Goal: Task Accomplishment & Management: Use online tool/utility

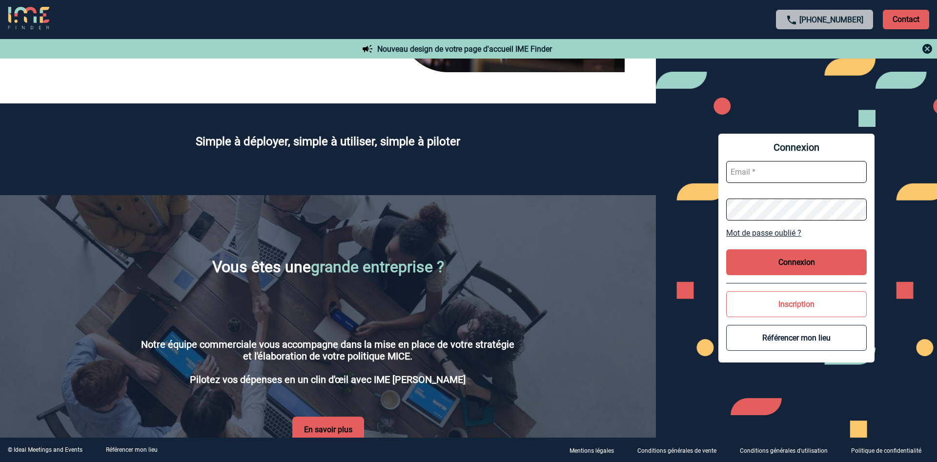
scroll to position [1486, 0]
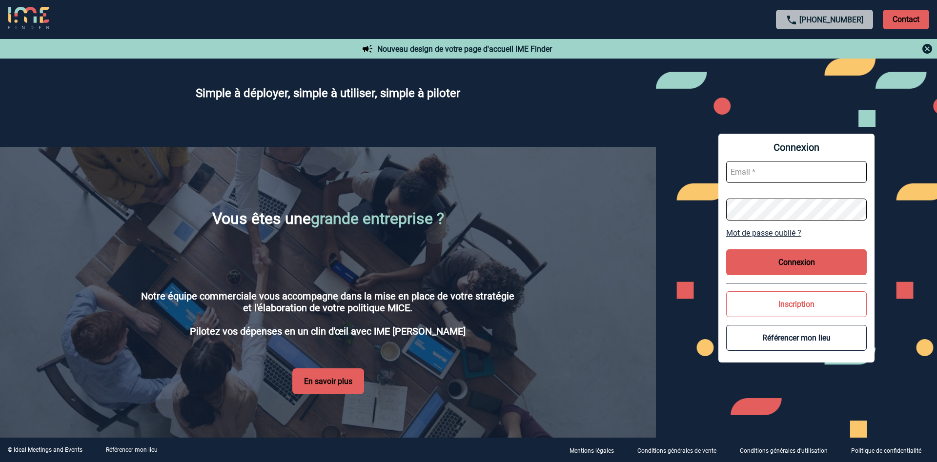
click at [909, 20] on p "Contact" at bounding box center [906, 20] width 46 height 20
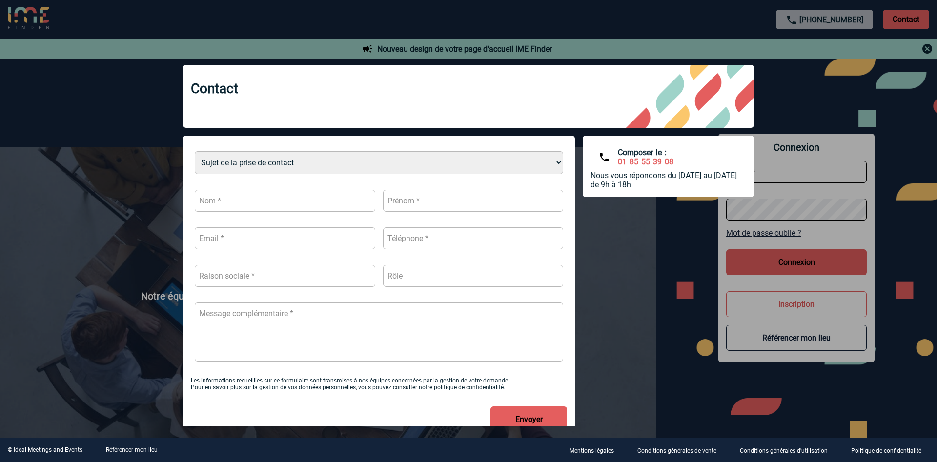
click at [675, 246] on div "Sujet de la prise de contact Je n’ai pas de compte J’ai besoin d’aide Je n’arri…" at bounding box center [468, 288] width 571 height 304
click at [630, 238] on div "Sujet de la prise de contact Je n’ai pas de compte J’ai besoin d’aide Je n’arri…" at bounding box center [468, 288] width 571 height 304
drag, startPoint x: 624, startPoint y: 255, endPoint x: 602, endPoint y: 281, distance: 34.2
click at [624, 255] on div "Sujet de la prise de contact Je n’ai pas de compte J’ai besoin d’aide Je n’arri…" at bounding box center [468, 288] width 571 height 304
click at [926, 47] on div at bounding box center [468, 231] width 937 height 462
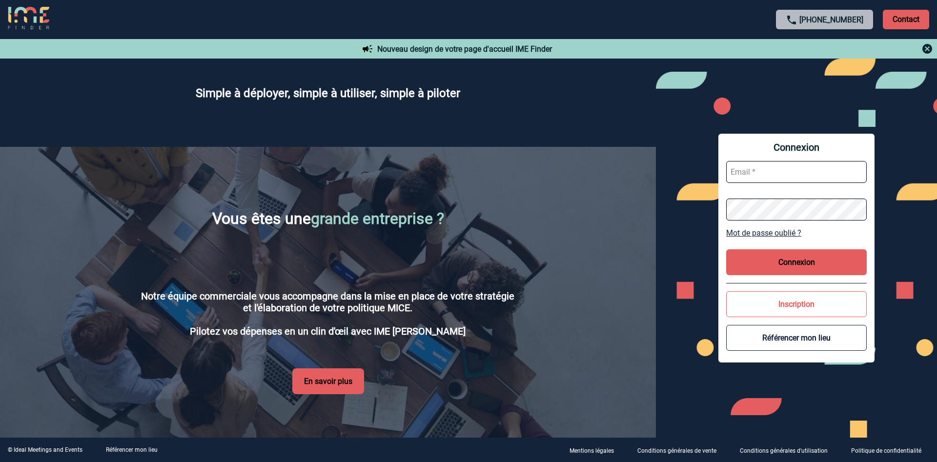
click at [901, 17] on p "Contact" at bounding box center [906, 20] width 46 height 20
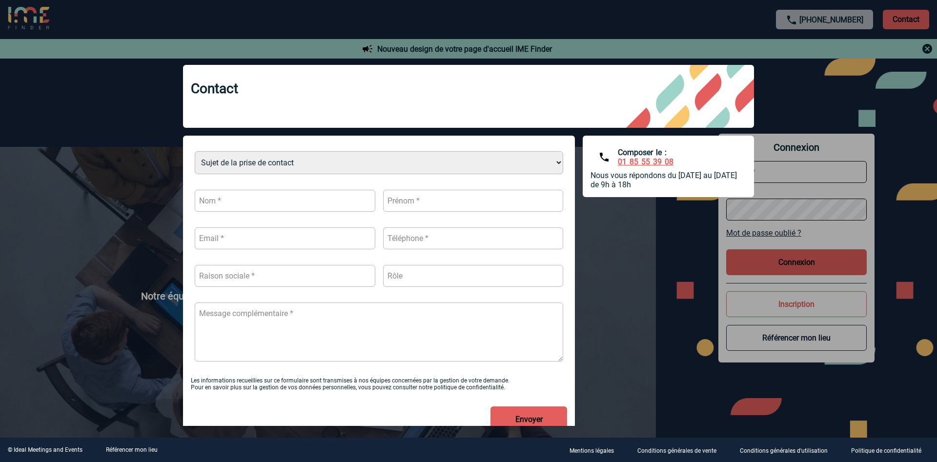
drag, startPoint x: 645, startPoint y: 274, endPoint x: 670, endPoint y: 232, distance: 48.8
click at [644, 266] on div "Sujet de la prise de contact Je n’ai pas de compte J’ai besoin d’aide Je n’arri…" at bounding box center [468, 288] width 571 height 304
drag, startPoint x: 658, startPoint y: 25, endPoint x: 664, endPoint y: 20, distance: 7.3
click at [660, 22] on div at bounding box center [468, 231] width 937 height 462
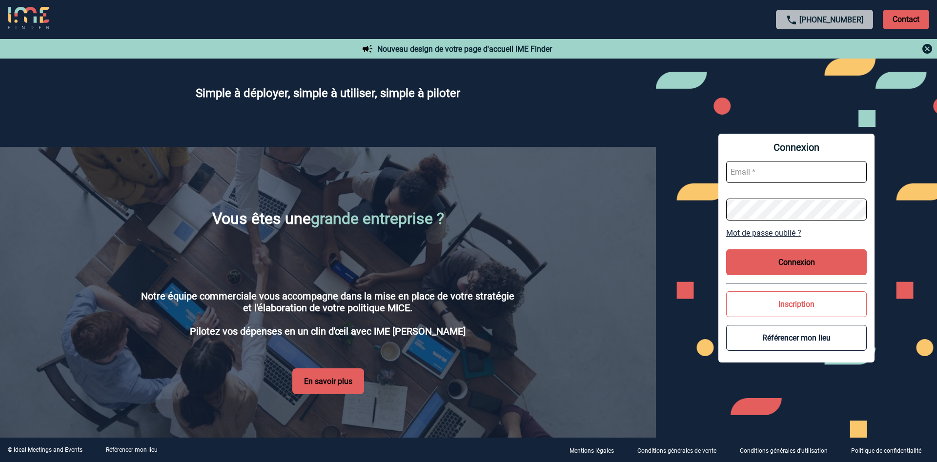
click at [929, 48] on img at bounding box center [927, 49] width 12 height 12
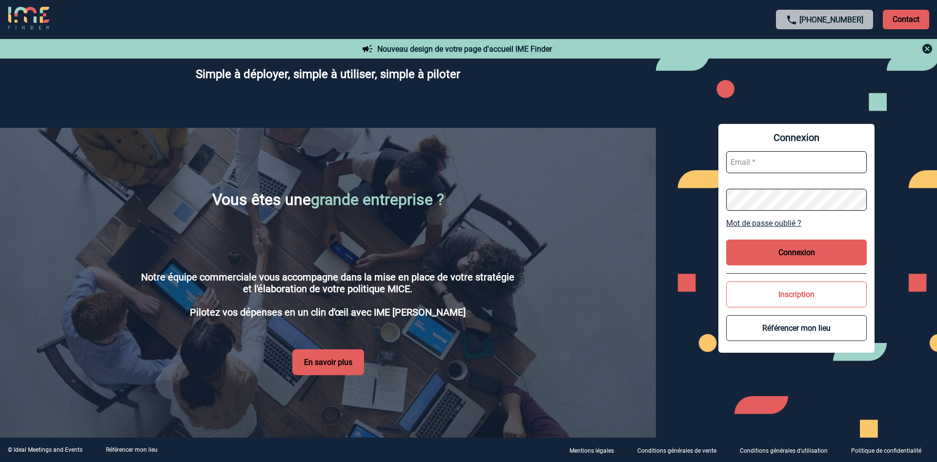
scroll to position [1467, 0]
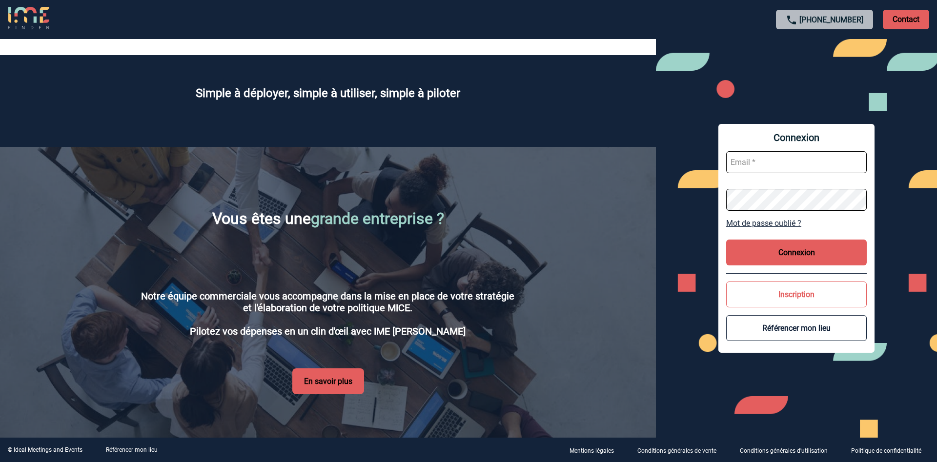
click at [775, 252] on button "Connexion" at bounding box center [796, 253] width 141 height 26
click at [778, 251] on button "Connexion" at bounding box center [796, 253] width 141 height 26
click at [779, 251] on button "Connexion" at bounding box center [796, 253] width 141 height 26
click at [794, 252] on button "Connexion" at bounding box center [796, 253] width 141 height 26
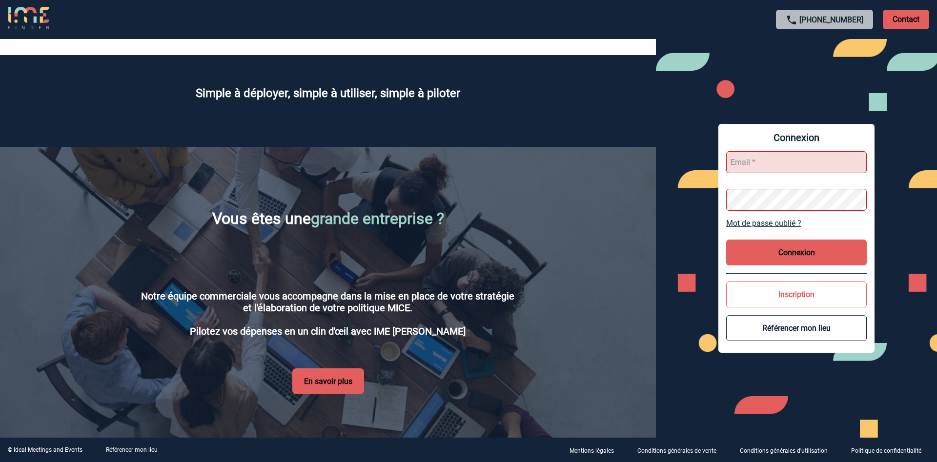
click at [765, 250] on button "Connexion" at bounding box center [796, 253] width 141 height 26
drag, startPoint x: 782, startPoint y: 162, endPoint x: 761, endPoint y: 167, distance: 21.1
click at [781, 163] on input "text" at bounding box center [796, 162] width 141 height 22
type input "jeanmarc.legout@afnor.org"
click at [768, 250] on button "Connexion" at bounding box center [796, 253] width 141 height 26
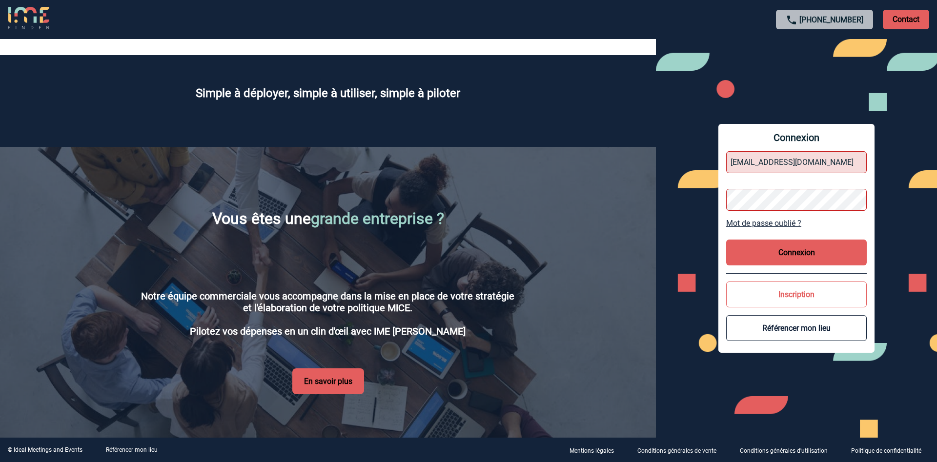
click at [788, 253] on button "Connexion" at bounding box center [796, 253] width 141 height 26
click at [787, 253] on button "Connexion" at bounding box center [796, 253] width 141 height 26
drag, startPoint x: 764, startPoint y: 268, endPoint x: 764, endPoint y: 258, distance: 10.7
click at [764, 258] on div "Connexion jeanmarc.legout@afnor.org Mot de passe oublié ? Connexion Inscription…" at bounding box center [796, 238] width 156 height 229
click at [759, 250] on button "Connexion" at bounding box center [796, 253] width 141 height 26
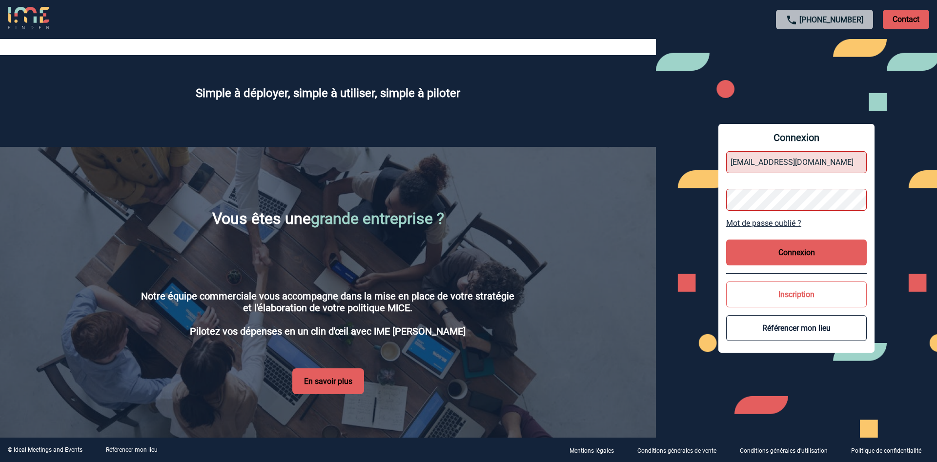
drag, startPoint x: 760, startPoint y: 250, endPoint x: 803, endPoint y: 298, distance: 64.3
click at [761, 250] on button "Connexion" at bounding box center [796, 253] width 141 height 26
drag, startPoint x: 706, startPoint y: 211, endPoint x: 720, endPoint y: 154, distance: 58.8
click at [710, 200] on div "Connexion jeanmarc.legout@afnor.org Mot de passe oublié ? Connexion Inscription…" at bounding box center [796, 238] width 281 height 399
drag, startPoint x: 851, startPoint y: 115, endPoint x: 841, endPoint y: 102, distance: 16.3
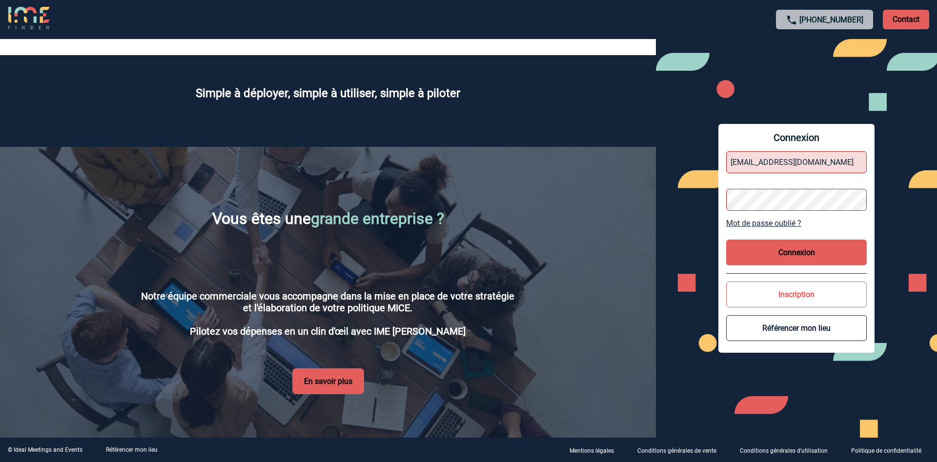
click at [855, 105] on div "Connexion jeanmarc.legout@afnor.org Mot de passe oublié ? Connexion Inscription…" at bounding box center [796, 238] width 281 height 399
click at [908, 19] on p "Contact" at bounding box center [906, 20] width 46 height 20
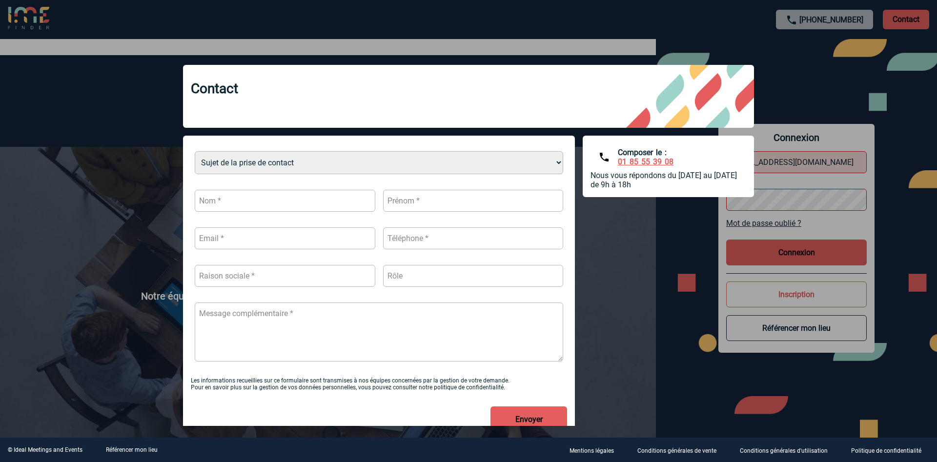
drag, startPoint x: 704, startPoint y: 21, endPoint x: 712, endPoint y: 21, distance: 8.3
click at [707, 21] on div at bounding box center [468, 231] width 937 height 462
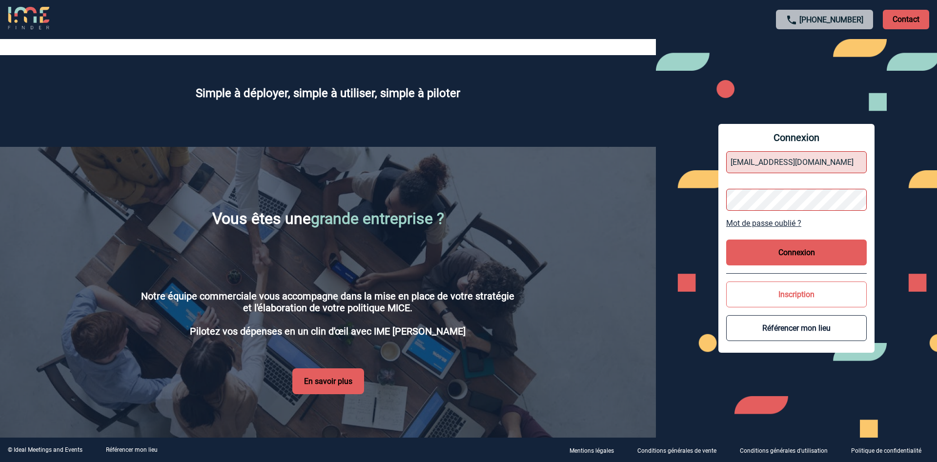
click at [322, 368] on button "En savoir plus" at bounding box center [328, 381] width 72 height 26
click at [324, 368] on button "En savoir plus" at bounding box center [328, 381] width 72 height 26
click at [326, 368] on button "En savoir plus" at bounding box center [328, 381] width 72 height 26
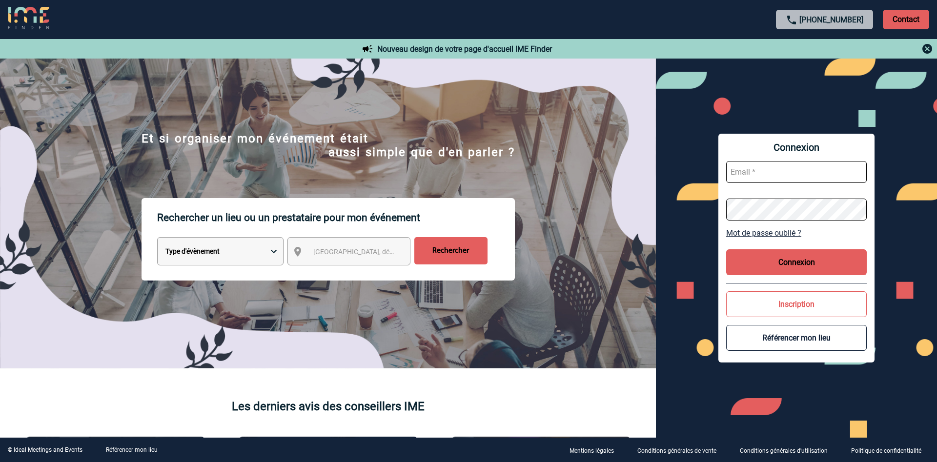
click at [273, 252] on select "Type d'évènement Séminaire avec nuitée Réunion Repas de groupe Team Building & …" at bounding box center [220, 251] width 126 height 28
click at [780, 261] on button "Connexion" at bounding box center [796, 262] width 141 height 26
click at [782, 262] on button "Connexion" at bounding box center [796, 262] width 141 height 26
click at [436, 258] on input "Rechercher" at bounding box center [450, 250] width 73 height 27
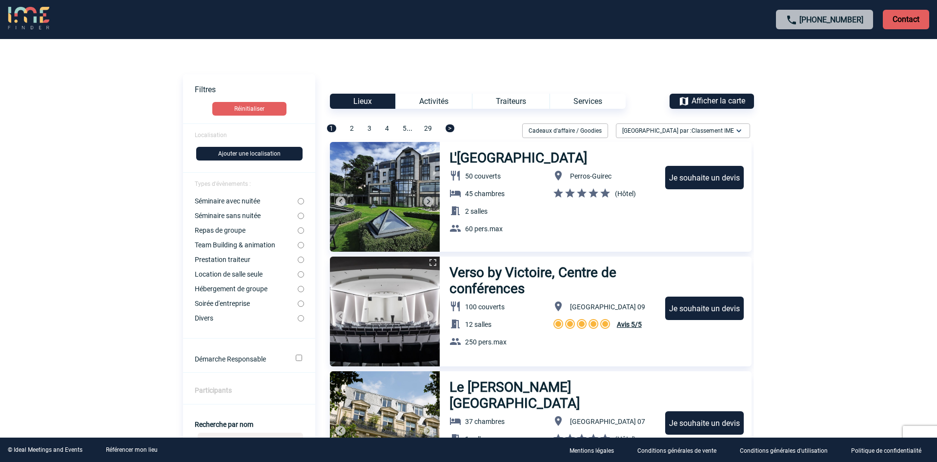
click at [433, 100] on div "Activités" at bounding box center [433, 101] width 77 height 15
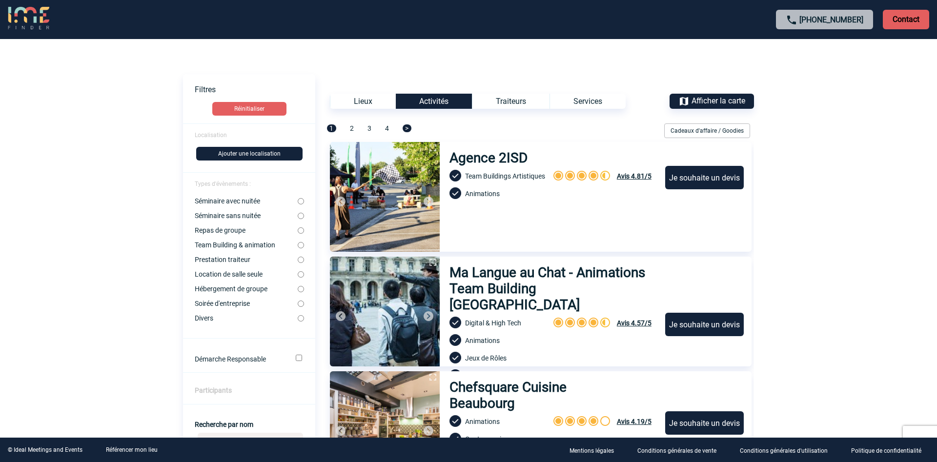
click at [512, 100] on div "Traiteurs" at bounding box center [511, 101] width 78 height 15
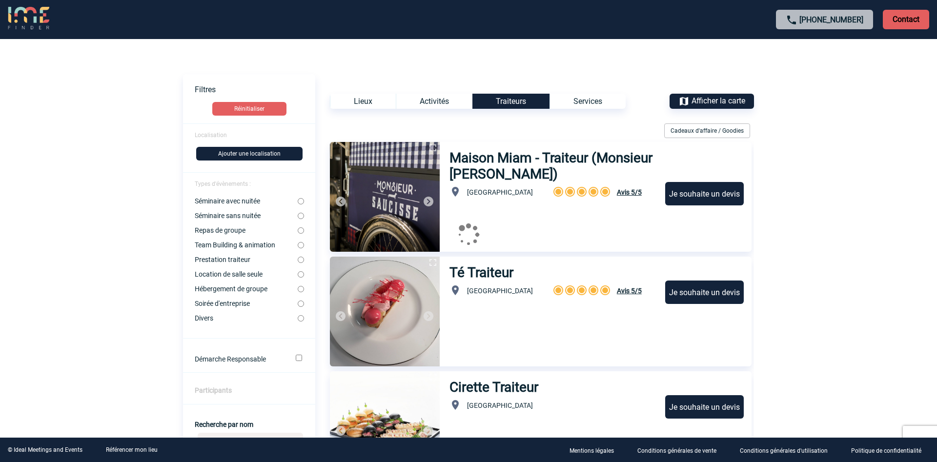
click at [582, 100] on div "Services" at bounding box center [587, 101] width 76 height 15
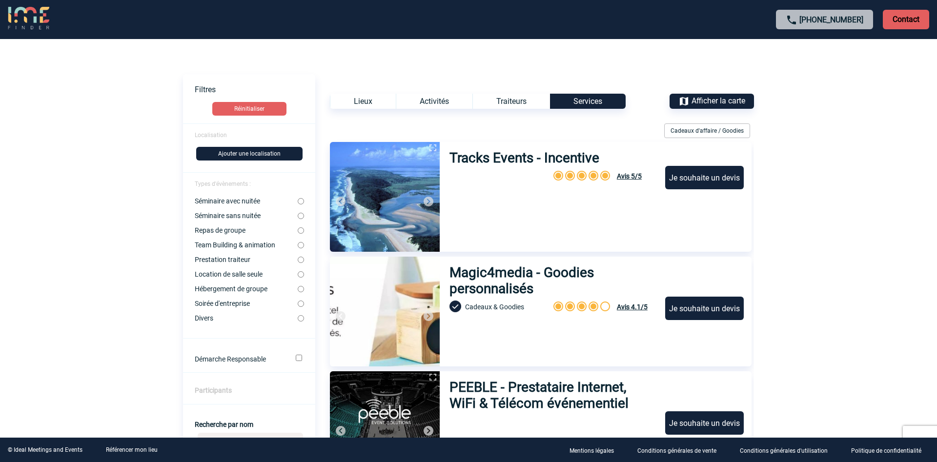
click at [860, 363] on body "[PHONE_NUMBER] Contact Contact Voir les filtres Filtres Réinitialiser Localisat…" at bounding box center [468, 231] width 937 height 462
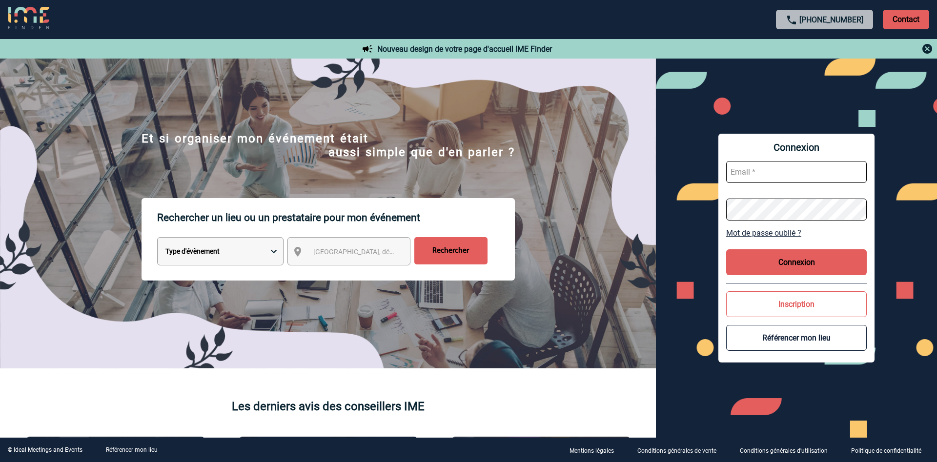
click at [781, 261] on button "Connexion" at bounding box center [796, 262] width 141 height 26
click at [799, 258] on button "Connexion" at bounding box center [796, 262] width 141 height 26
click at [157, 237] on select "Type d'évènement Séminaire avec nuitée Réunion Repas de groupe Team Building & …" at bounding box center [220, 251] width 126 height 28
select select "8"
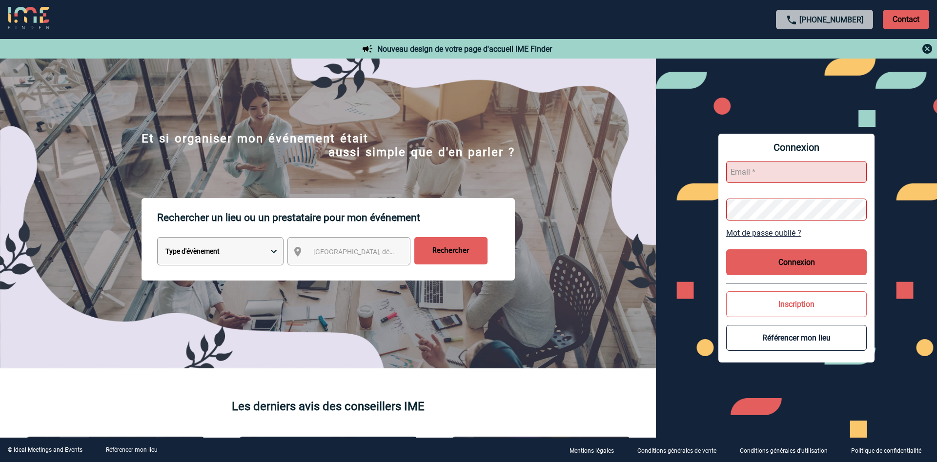
click option "Autre" at bounding box center [0, 0] width 0 height 0
click at [459, 250] on input "Rechercher" at bounding box center [450, 250] width 73 height 27
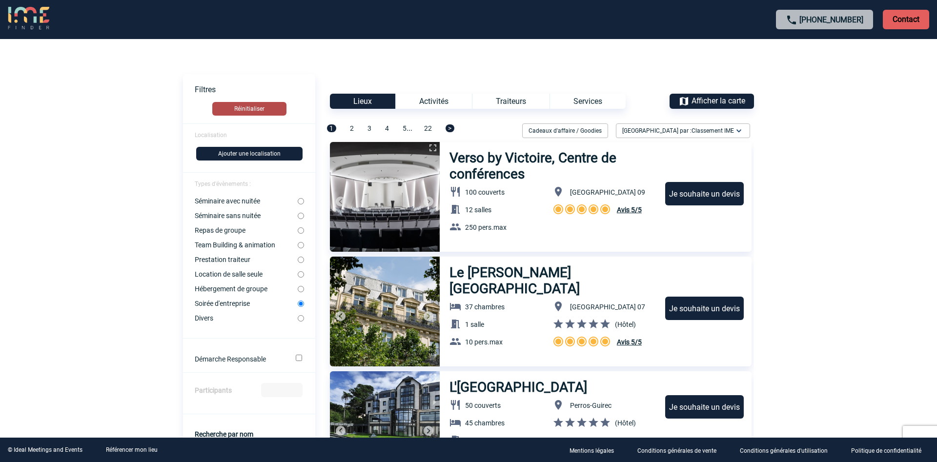
click at [233, 107] on button "Réinitialiser" at bounding box center [249, 109] width 74 height 14
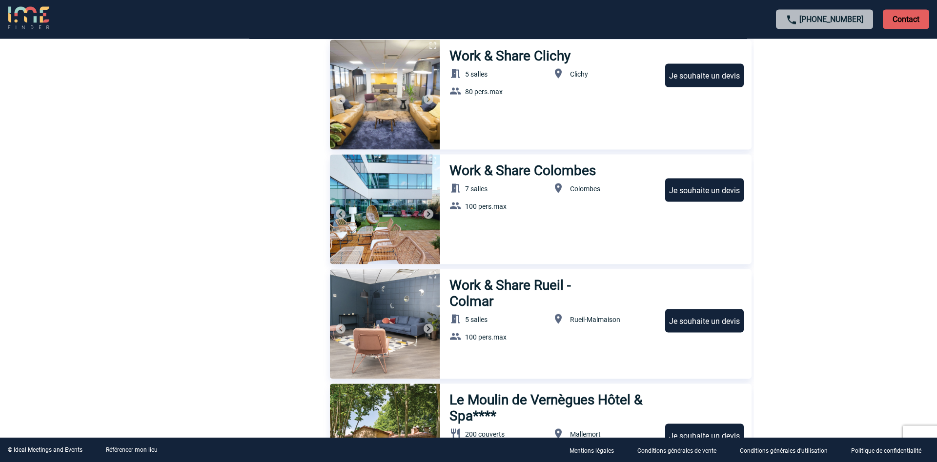
scroll to position [1891, 0]
